Goal: Transaction & Acquisition: Purchase product/service

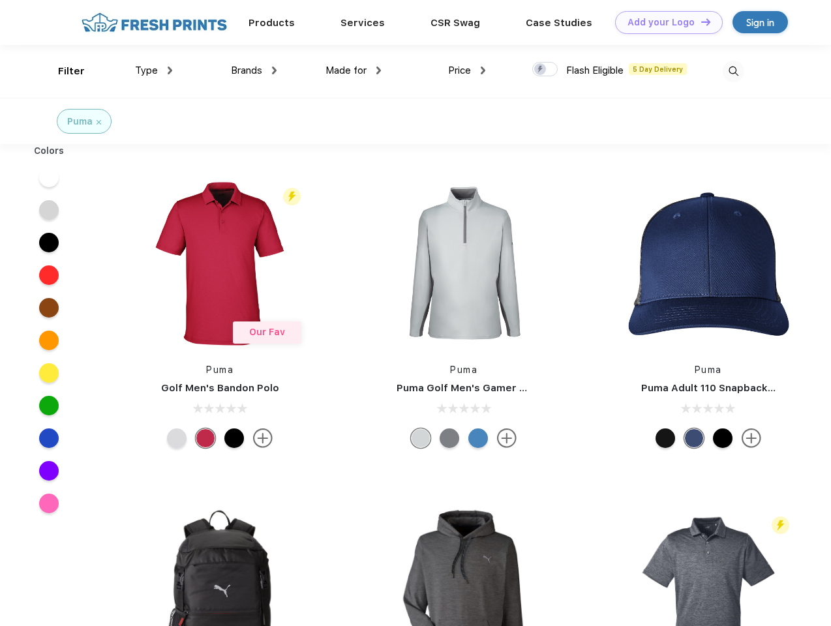
click at [664, 22] on link "Add your Logo Design Tool" at bounding box center [669, 22] width 108 height 23
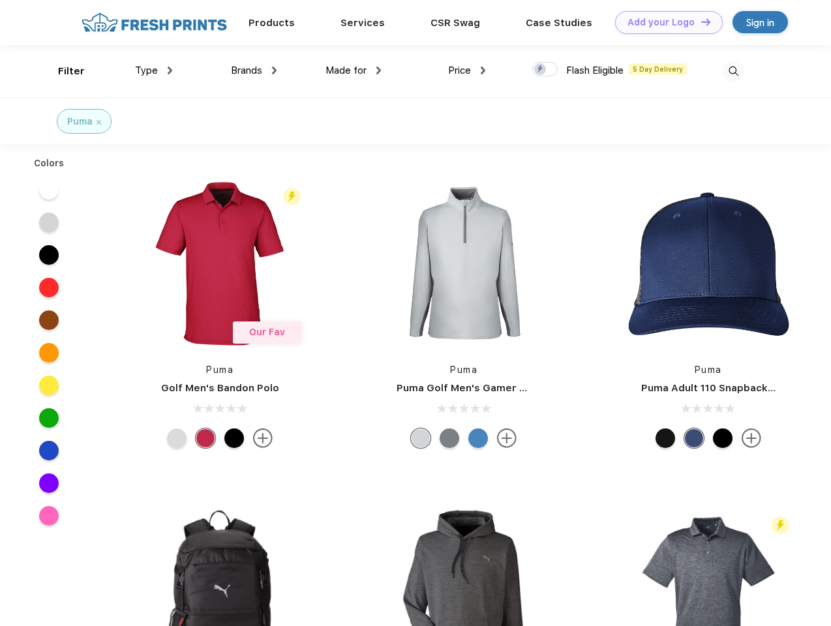
click at [0, 0] on div "Design Tool" at bounding box center [0, 0] width 0 height 0
click at [700, 22] on link "Add your Logo Design Tool" at bounding box center [669, 22] width 108 height 23
click at [63, 71] on div "Filter" at bounding box center [71, 71] width 27 height 15
click at [154, 70] on span "Type" at bounding box center [146, 71] width 23 height 12
click at [254, 70] on span "Brands" at bounding box center [246, 71] width 31 height 12
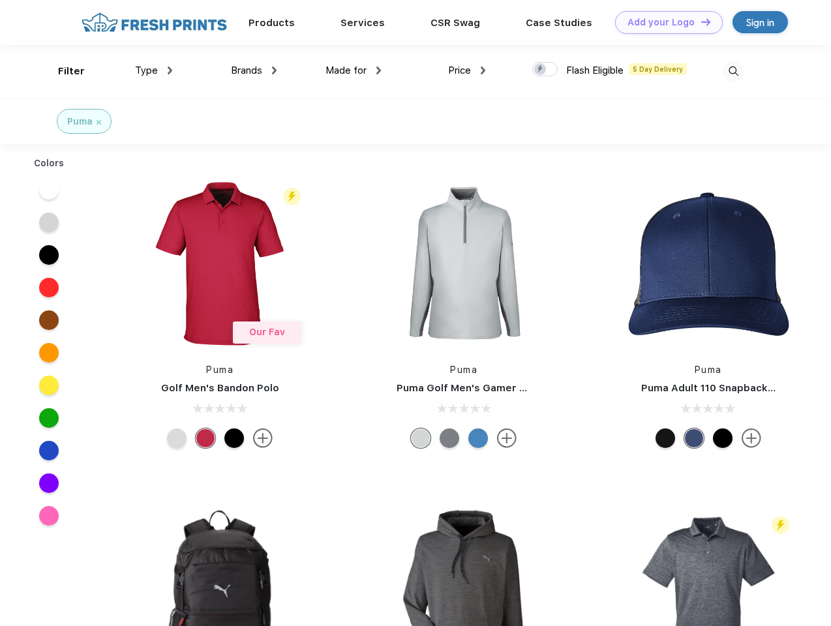
click at [354, 70] on span "Made for" at bounding box center [346, 71] width 41 height 12
click at [467, 70] on span "Price" at bounding box center [459, 71] width 23 height 12
click at [546, 70] on div at bounding box center [544, 69] width 25 height 14
click at [541, 70] on input "checkbox" at bounding box center [536, 65] width 8 height 8
click at [733, 71] on img at bounding box center [734, 72] width 22 height 22
